Goal: Information Seeking & Learning: Learn about a topic

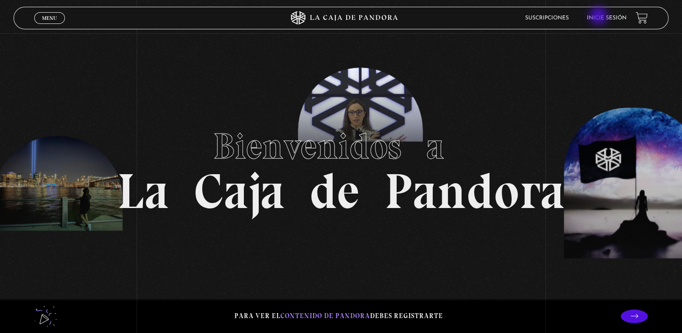
click at [600, 17] on link "Inicie sesión" at bounding box center [607, 17] width 40 height 5
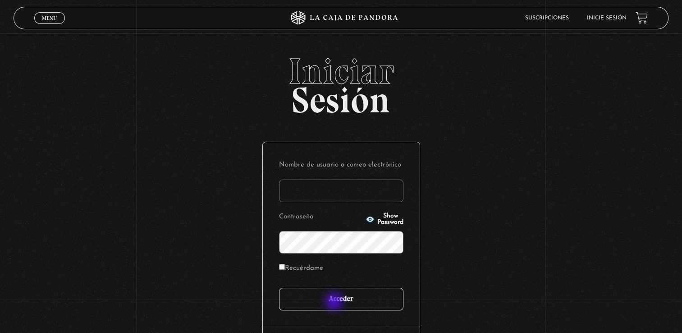
type input "adri.fallasch@gmail.com"
click at [335, 302] on input "Acceder" at bounding box center [341, 299] width 124 height 23
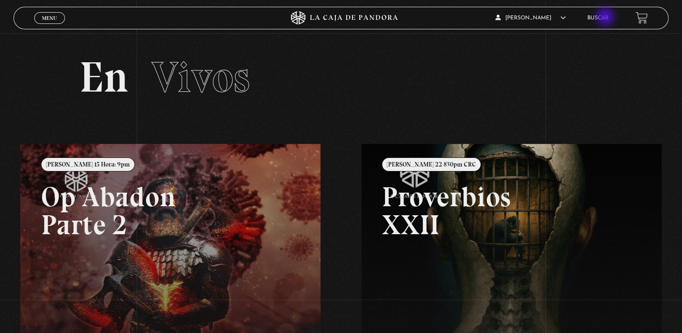
click at [606, 18] on link "Buscar" at bounding box center [597, 17] width 21 height 5
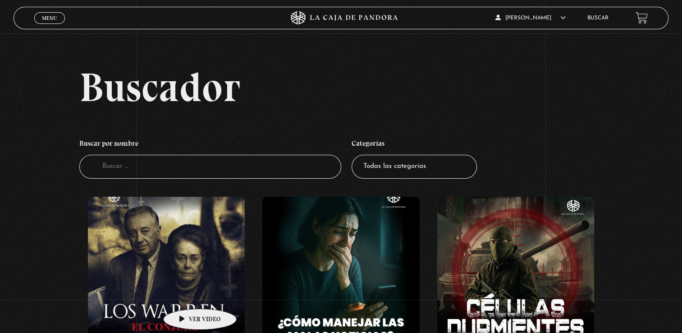
click at [186, 295] on figure at bounding box center [166, 278] width 157 height 162
